Goal: Communication & Community: Answer question/provide support

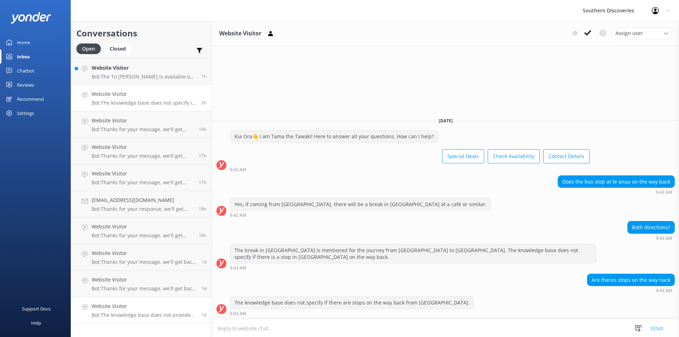
click at [132, 308] on h4 "Website Visitor" at bounding box center [144, 306] width 105 height 8
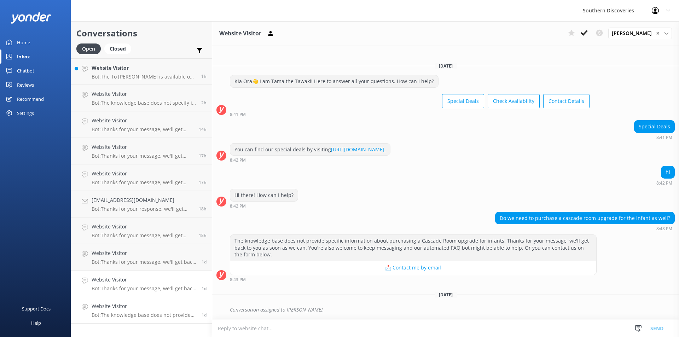
click at [138, 285] on div "Website Visitor Bot: Thanks for your message, we'll get back to you as soon as …" at bounding box center [144, 284] width 105 height 16
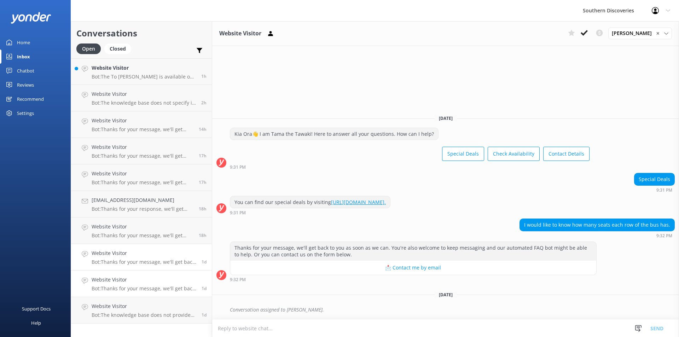
click at [138, 260] on p "Bot: Thanks for your message, we'll get back to you as soon as we can. You're a…" at bounding box center [144, 262] width 105 height 6
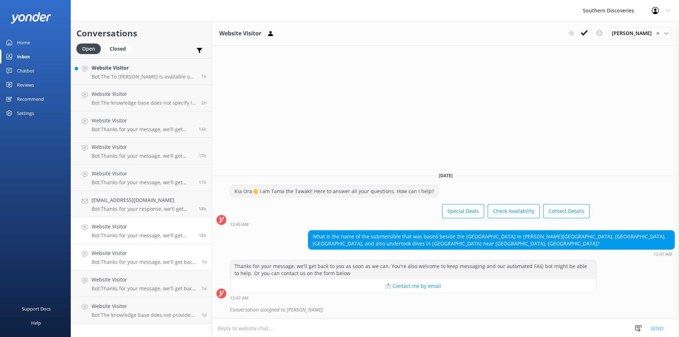
click at [136, 231] on div "Website Visitor Bot: Thanks for your message, we'll get back to you as soon as …" at bounding box center [143, 231] width 102 height 16
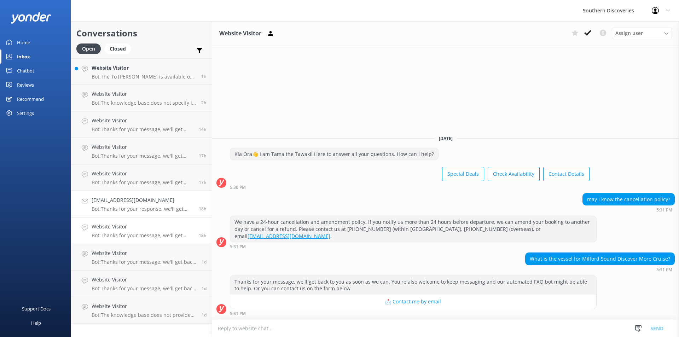
click at [139, 208] on p "Bot: Thanks for your response, we'll get back to you as soon as we can during o…" at bounding box center [143, 209] width 102 height 6
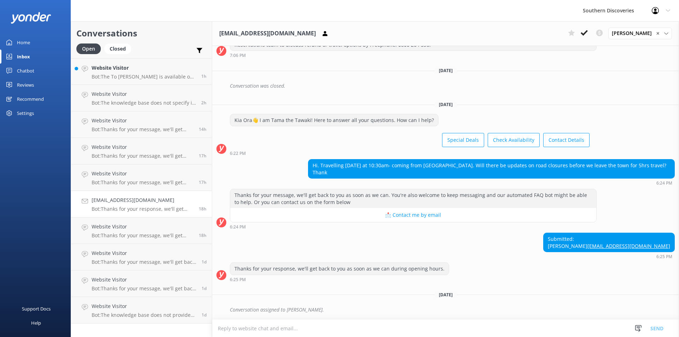
scroll to position [108, 0]
drag, startPoint x: 354, startPoint y: 160, endPoint x: 436, endPoint y: 158, distance: 81.7
click at [436, 159] on div "Hi. Travelling [DATE] at 10:30am- coming from [GEOGRAPHIC_DATA]. Will there be …" at bounding box center [491, 168] width 366 height 19
click at [590, 31] on button at bounding box center [584, 33] width 13 height 11
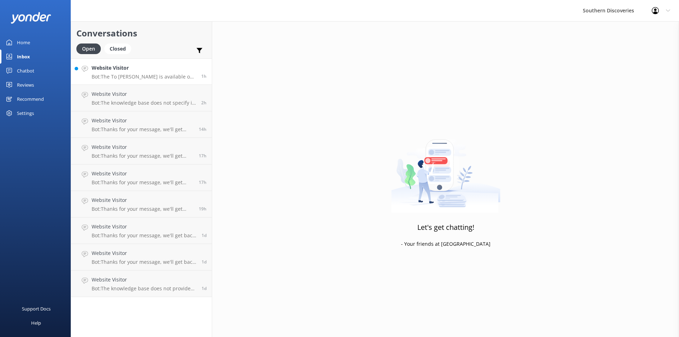
click at [139, 71] on h4 "Website Visitor" at bounding box center [144, 68] width 104 height 8
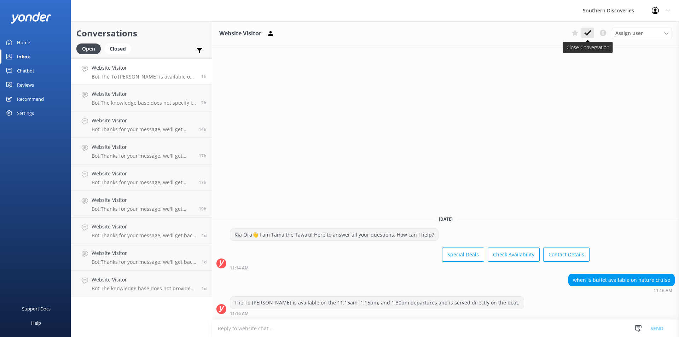
click at [584, 33] on icon at bounding box center [587, 32] width 7 height 7
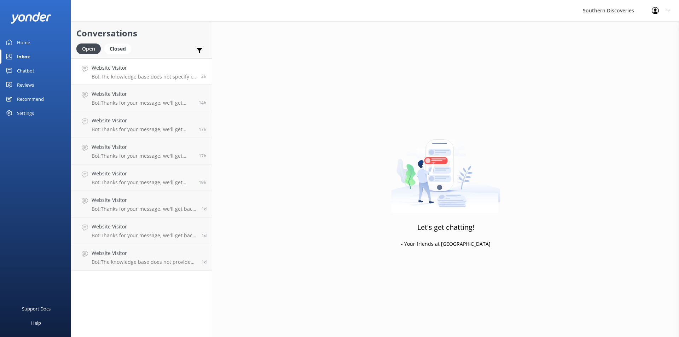
click at [157, 77] on p "Bot: The knowledge base does not specify if there are stops on the way back fro…" at bounding box center [144, 77] width 104 height 6
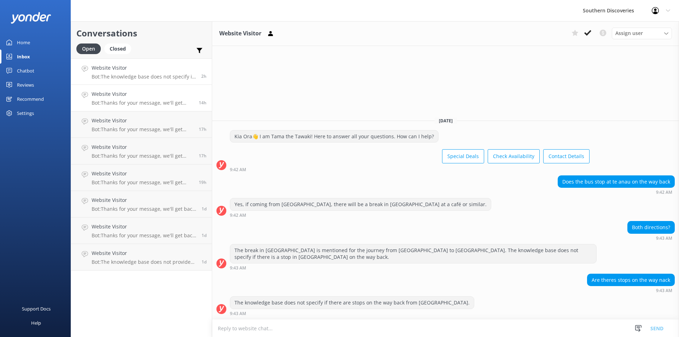
click at [157, 101] on p "Bot: Thanks for your message, we'll get back to you as soon as we can. You're a…" at bounding box center [143, 103] width 102 height 6
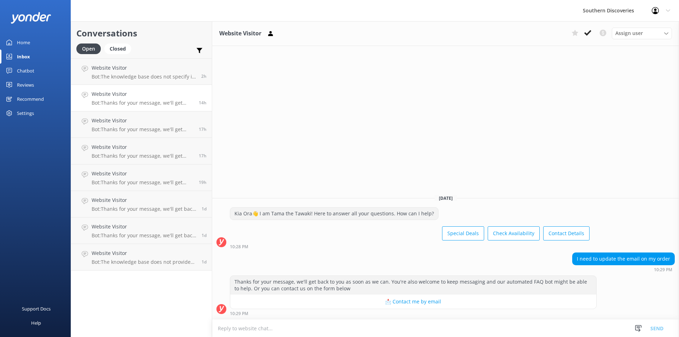
click at [433, 303] on button "📩 Contact me by email" at bounding box center [413, 302] width 366 height 14
click at [586, 33] on icon at bounding box center [587, 32] width 7 height 7
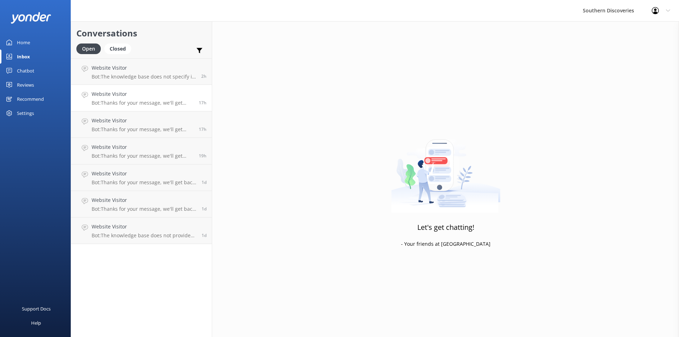
click at [151, 98] on h4 "Website Visitor" at bounding box center [143, 94] width 102 height 8
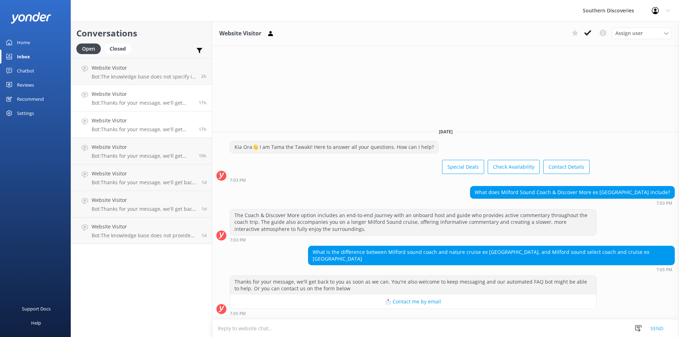
click at [147, 127] on p "Bot: Thanks for your message, we'll get back to you as soon as we can. You're a…" at bounding box center [143, 129] width 102 height 6
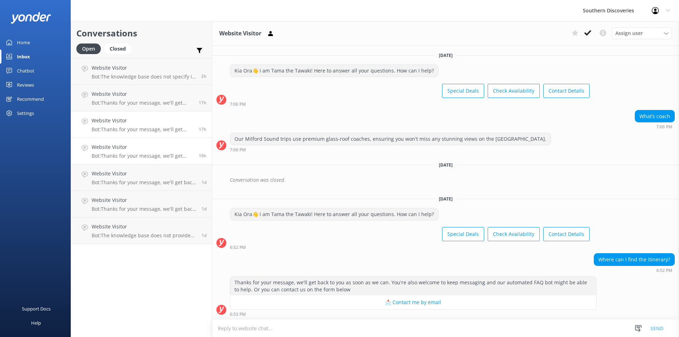
scroll to position [1, 0]
click at [140, 155] on p "Bot: Thanks for your message, we'll get back to you as soon as we can. You're a…" at bounding box center [143, 156] width 102 height 6
